Goal: Find specific page/section: Find specific page/section

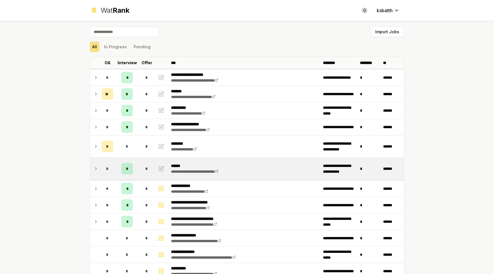
click at [115, 170] on td "*" at bounding box center [107, 168] width 16 height 22
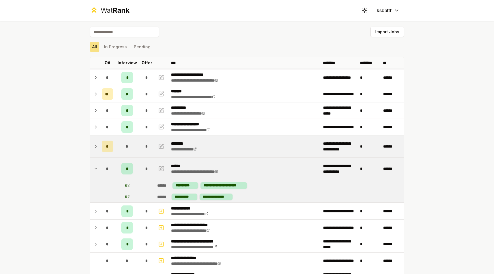
click at [97, 143] on icon at bounding box center [96, 146] width 5 height 7
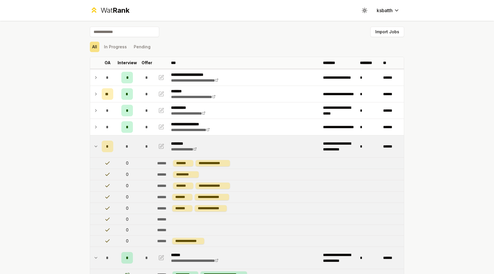
click at [97, 143] on icon at bounding box center [96, 146] width 5 height 7
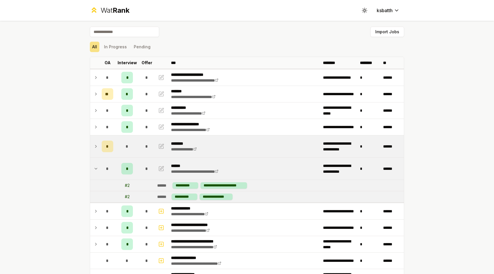
scroll to position [3, 0]
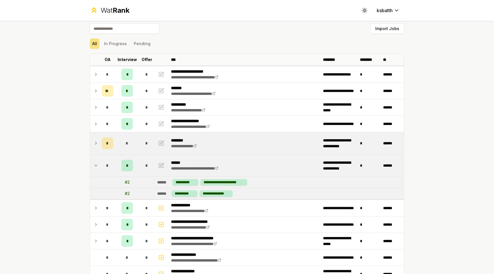
click at [98, 137] on td at bounding box center [94, 143] width 9 height 22
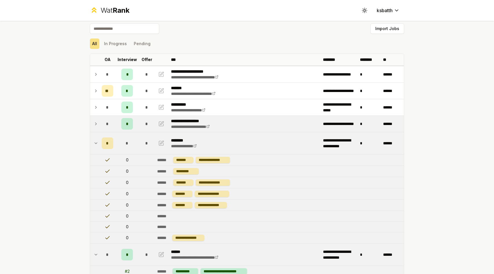
click at [98, 117] on td at bounding box center [94, 124] width 9 height 16
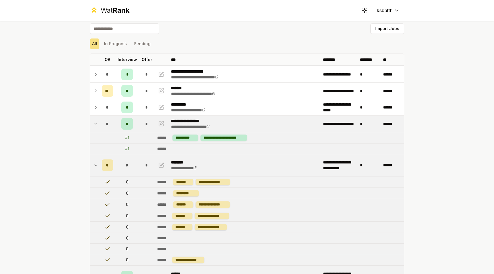
click at [98, 122] on icon at bounding box center [96, 123] width 5 height 7
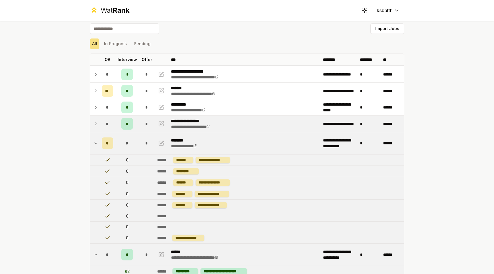
click at [96, 135] on td at bounding box center [94, 143] width 9 height 22
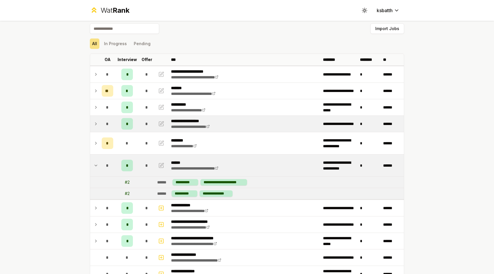
click at [101, 129] on td "*" at bounding box center [107, 124] width 16 height 16
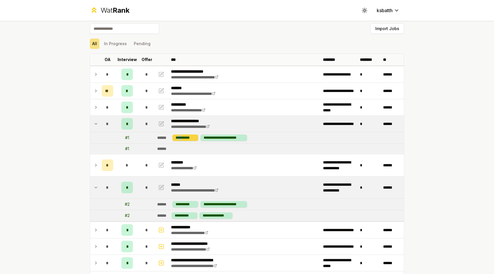
drag, startPoint x: 180, startPoint y: 138, endPoint x: 184, endPoint y: 138, distance: 3.8
click at [184, 138] on div "**********" at bounding box center [185, 137] width 26 height 6
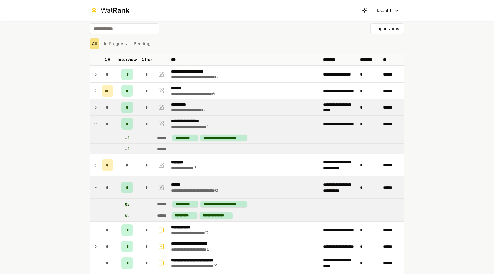
click at [106, 105] on span "*" at bounding box center [107, 107] width 3 height 6
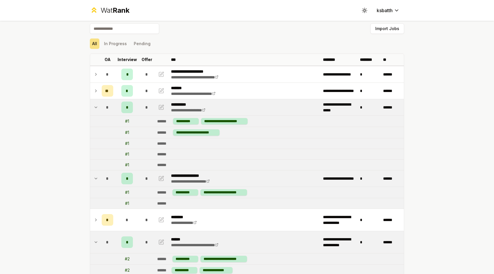
scroll to position [0, 0]
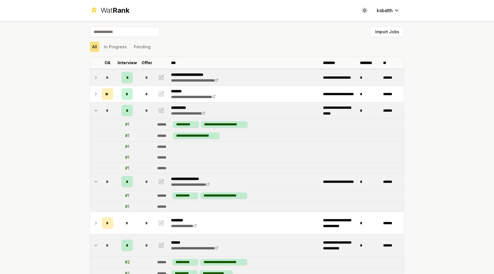
click at [112, 81] on div "*" at bounding box center [108, 78] width 12 height 12
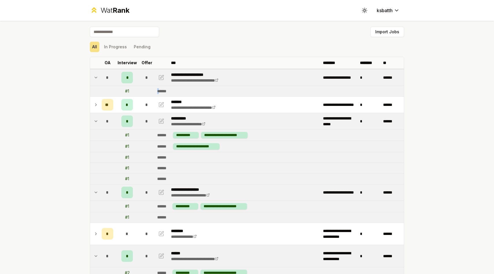
drag, startPoint x: 148, startPoint y: 88, endPoint x: 160, endPoint y: 88, distance: 12.1
click at [160, 88] on tr "# 1 ******" at bounding box center [247, 91] width 314 height 11
click at [160, 88] on div "******" at bounding box center [164, 91] width 14 height 6
